Goal: Task Accomplishment & Management: Manage account settings

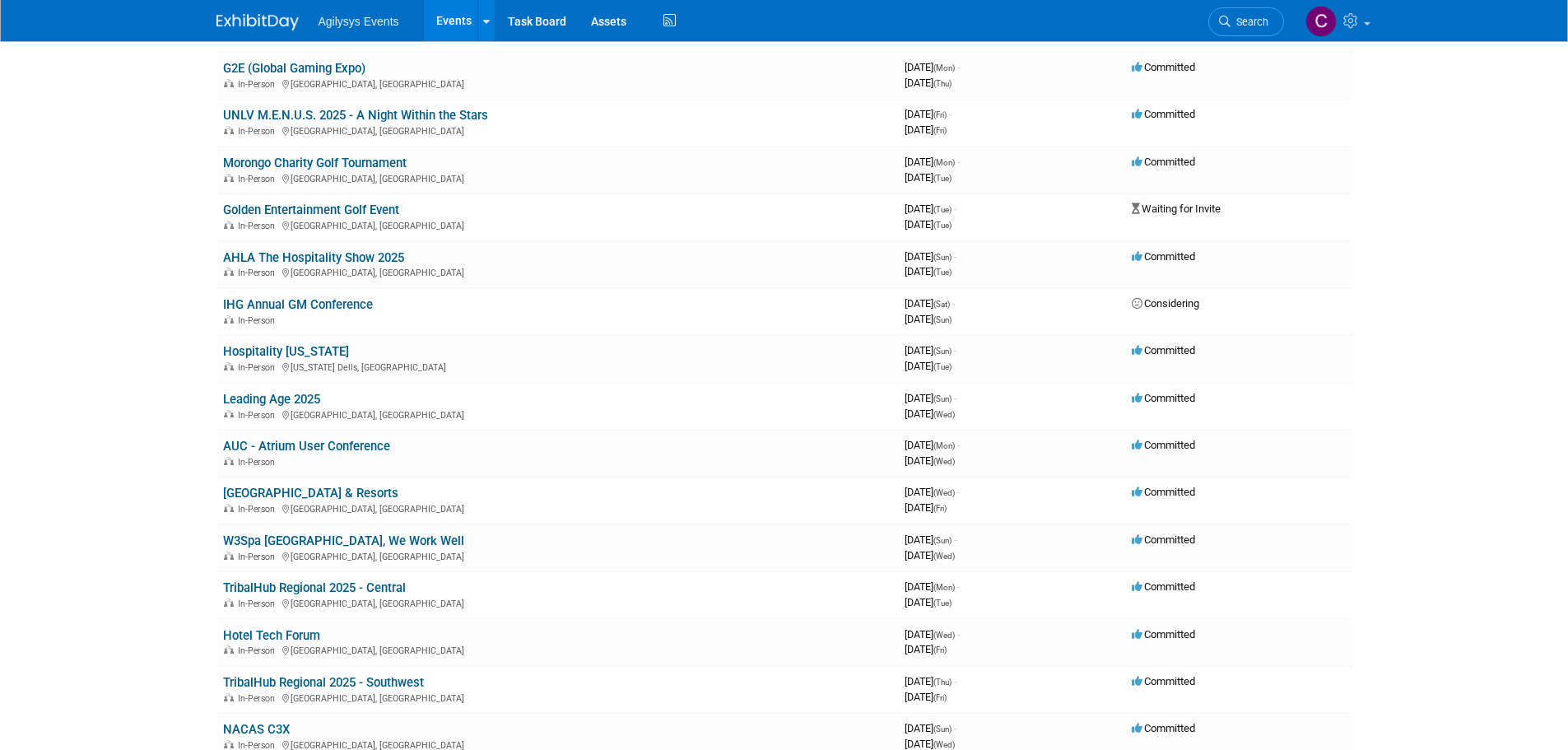
scroll to position [411, 0]
click at [341, 442] on link "AUC - Atrium User Conference" at bounding box center [306, 445] width 167 height 15
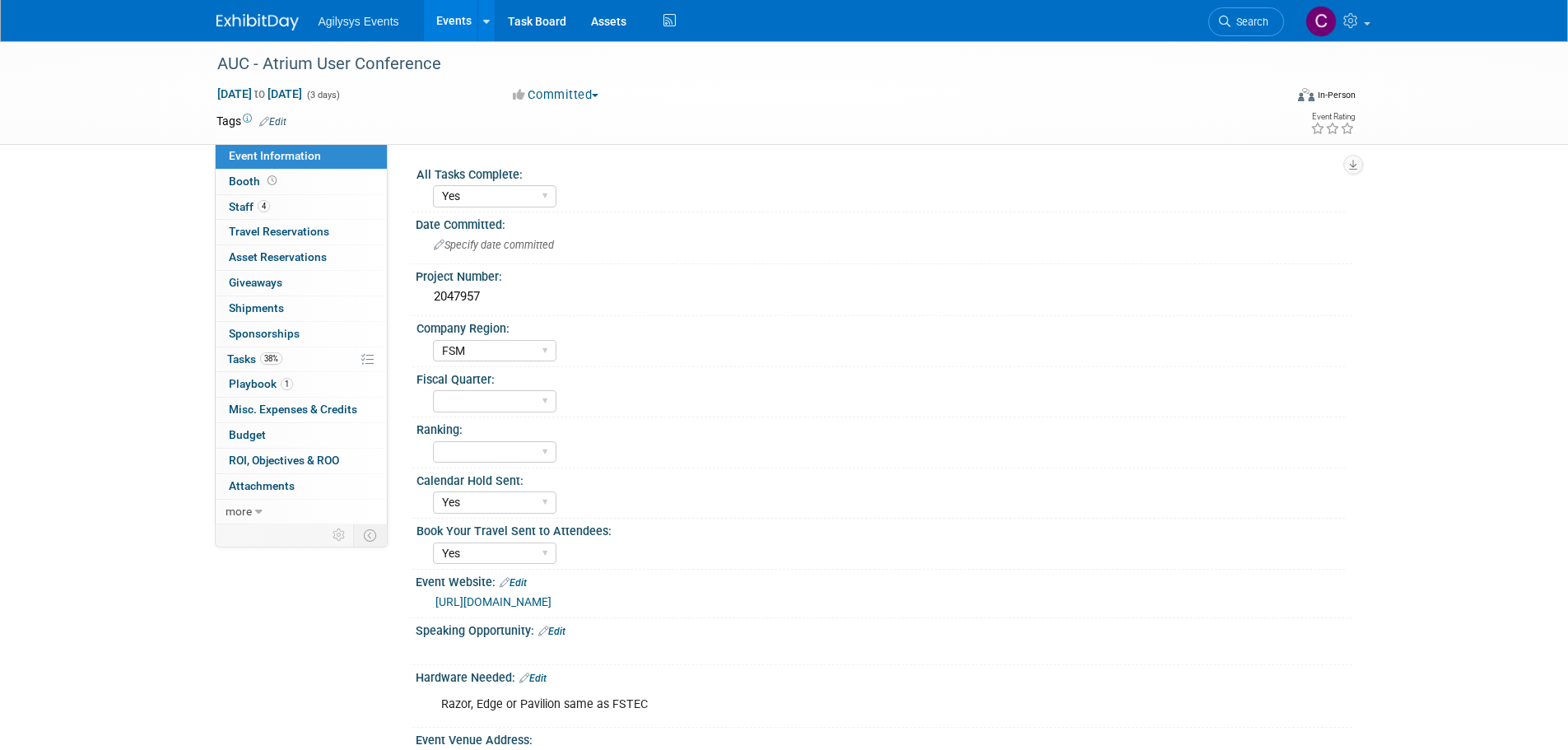
select select "Yes"
select select "FSM"
select select "Yes"
click at [238, 201] on span "Staff 4" at bounding box center [250, 207] width 42 height 13
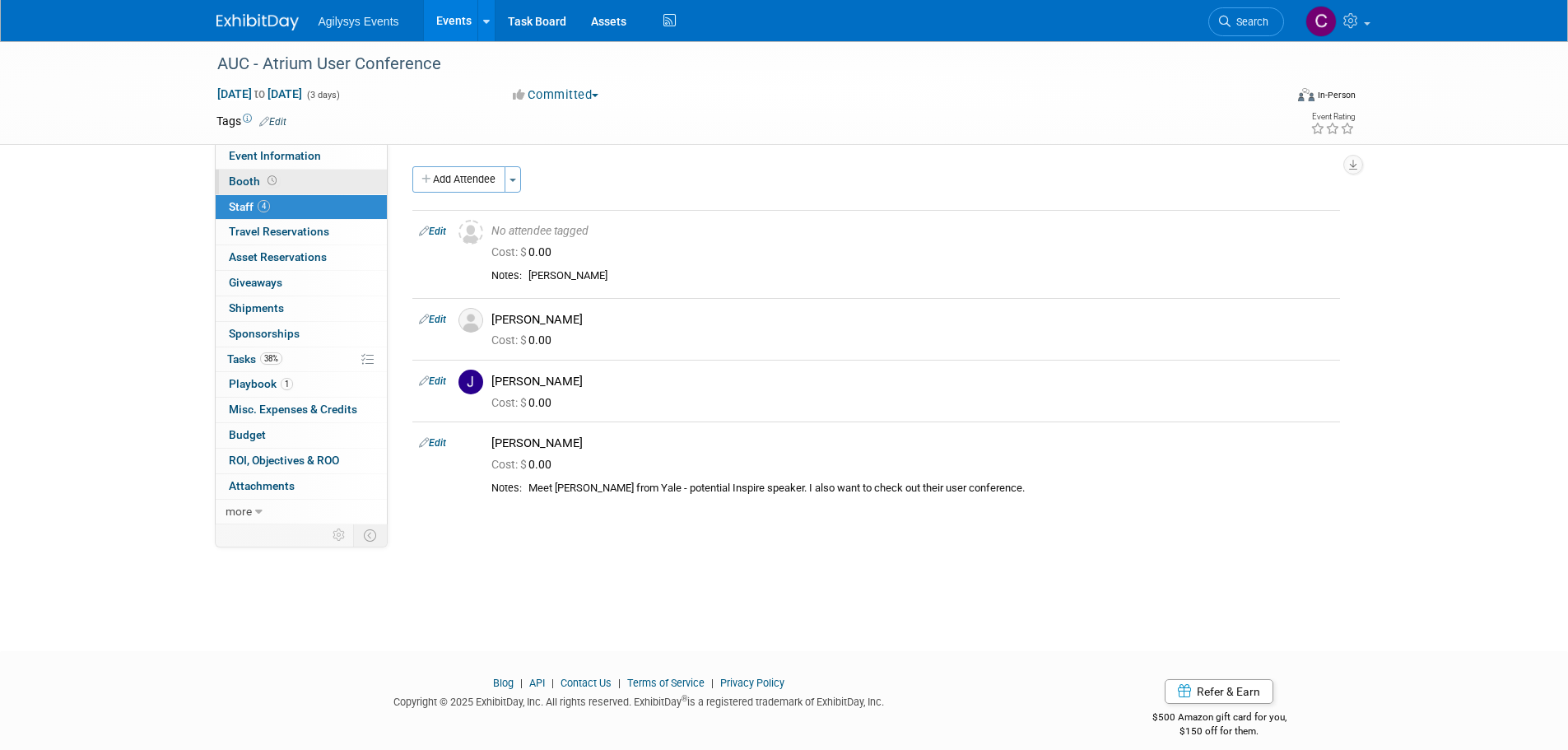
click at [287, 175] on link "Booth" at bounding box center [301, 182] width 171 height 25
